Goal: Information Seeking & Learning: Check status

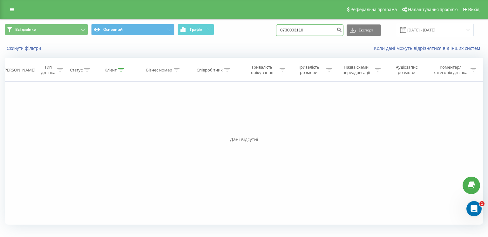
drag, startPoint x: 320, startPoint y: 30, endPoint x: 279, endPoint y: 34, distance: 41.2
click at [279, 34] on div "Всі дзвінки Основний Графік 0730003110 Експорт .csv .xls .xlsx [DATE] - [DATE]" at bounding box center [244, 30] width 478 height 12
drag, startPoint x: 320, startPoint y: 32, endPoint x: 280, endPoint y: 36, distance: 39.6
click at [280, 36] on div "Всі дзвінки Основний Графік 0730003110 Експорт .csv .xls .xlsx [DATE] - [DATE]" at bounding box center [243, 29] width 487 height 21
paste input "993007607"
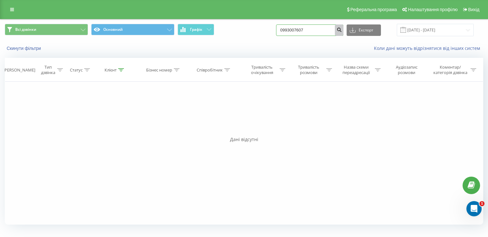
type input "0993007607"
click at [342, 30] on icon "submit" at bounding box center [338, 29] width 5 height 4
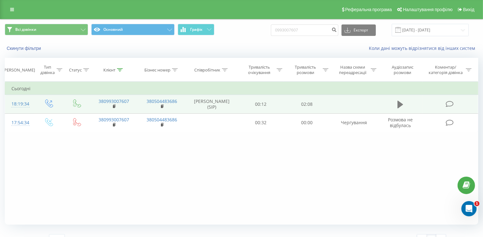
click at [401, 106] on icon at bounding box center [400, 104] width 6 height 9
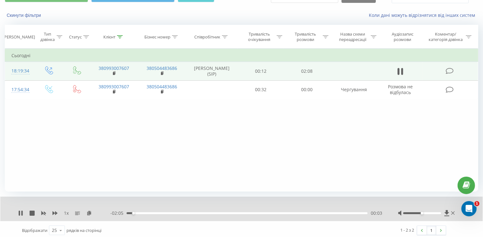
scroll to position [36, 0]
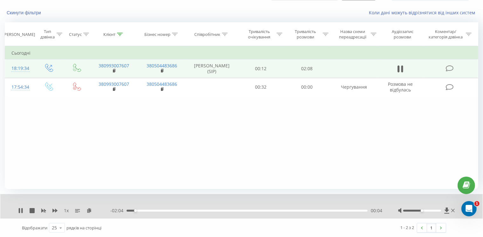
click at [251, 212] on div "- 02:04 00:04 00:04" at bounding box center [246, 210] width 272 height 6
click at [255, 210] on div "01:08" at bounding box center [246, 211] width 241 height 2
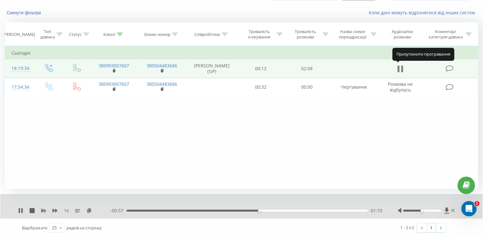
click at [403, 68] on button at bounding box center [400, 69] width 10 height 10
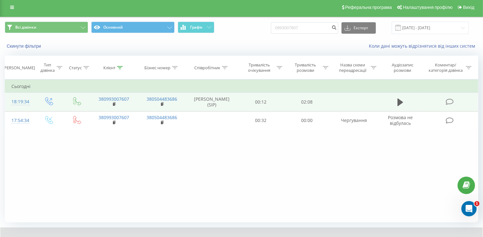
scroll to position [0, 0]
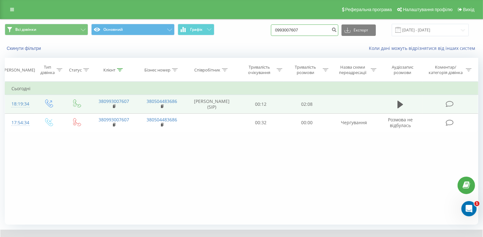
drag, startPoint x: 326, startPoint y: 30, endPoint x: 260, endPoint y: 30, distance: 65.1
click at [260, 30] on div "Всі дзвінки Основний Графік 0993007607 Експорт .csv .xls .xlsx 20.05.2025 - 20.…" at bounding box center [241, 30] width 473 height 12
paste input "63888007"
type input "0638880077"
click at [336, 29] on icon "submit" at bounding box center [333, 29] width 5 height 4
